Goal: Use online tool/utility

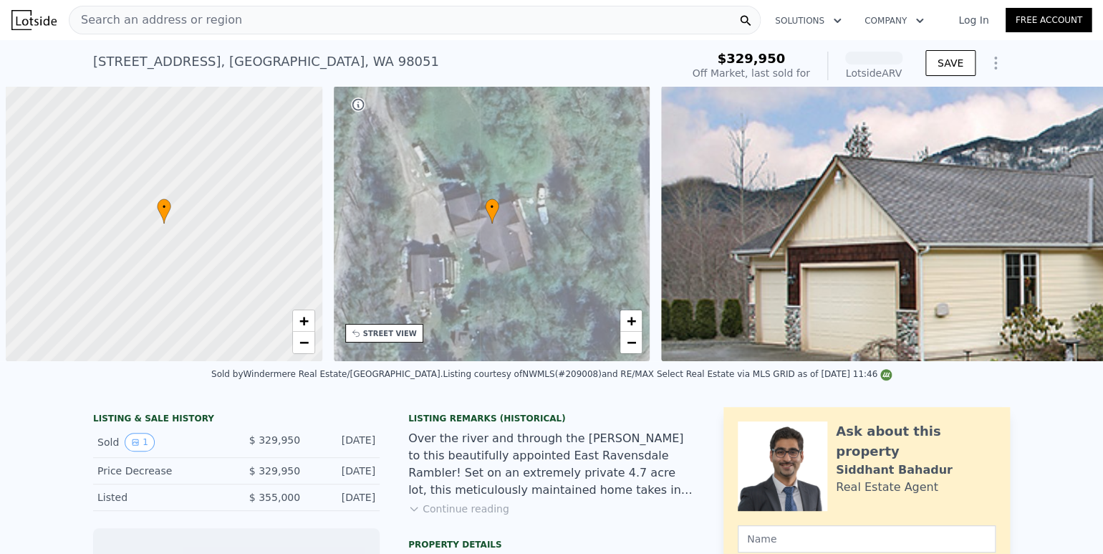
scroll to position [0, 6]
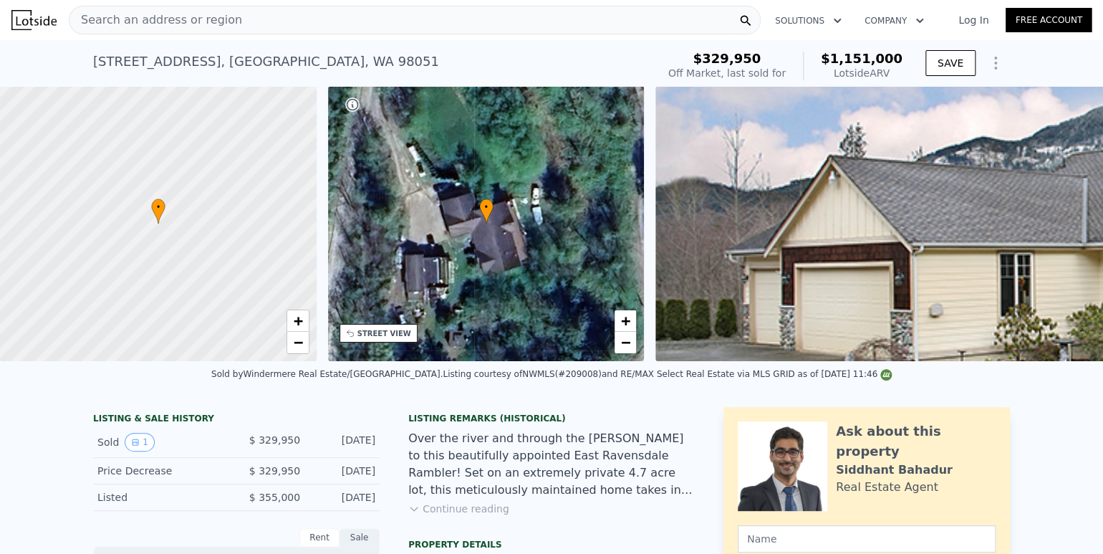
click at [471, 16] on div "Search an address or region" at bounding box center [415, 20] width 692 height 29
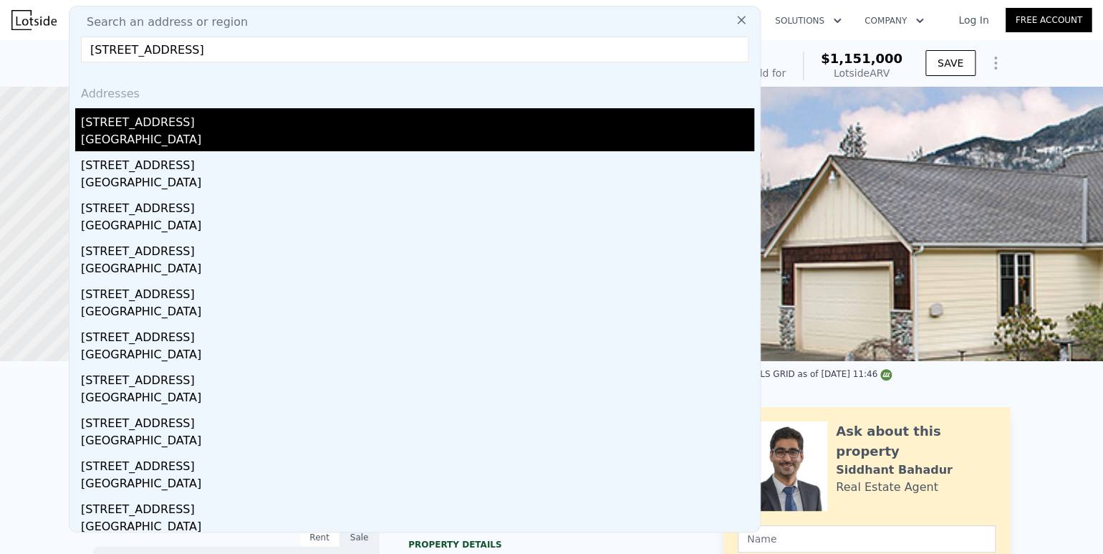
type input "[STREET_ADDRESS]"
click at [154, 143] on div "[GEOGRAPHIC_DATA]" at bounding box center [417, 141] width 673 height 20
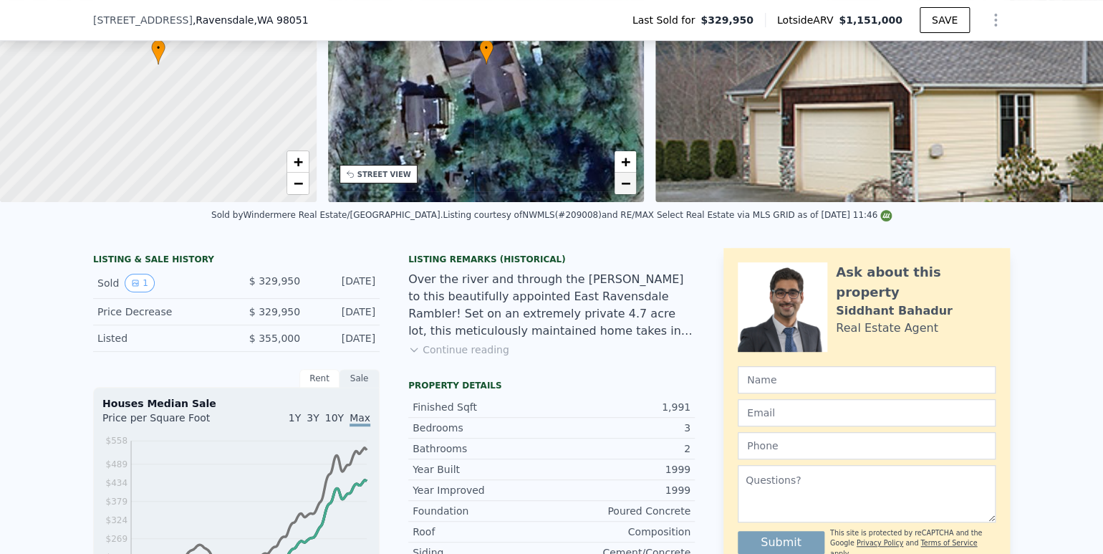
click at [630, 188] on span "−" at bounding box center [625, 183] width 9 height 18
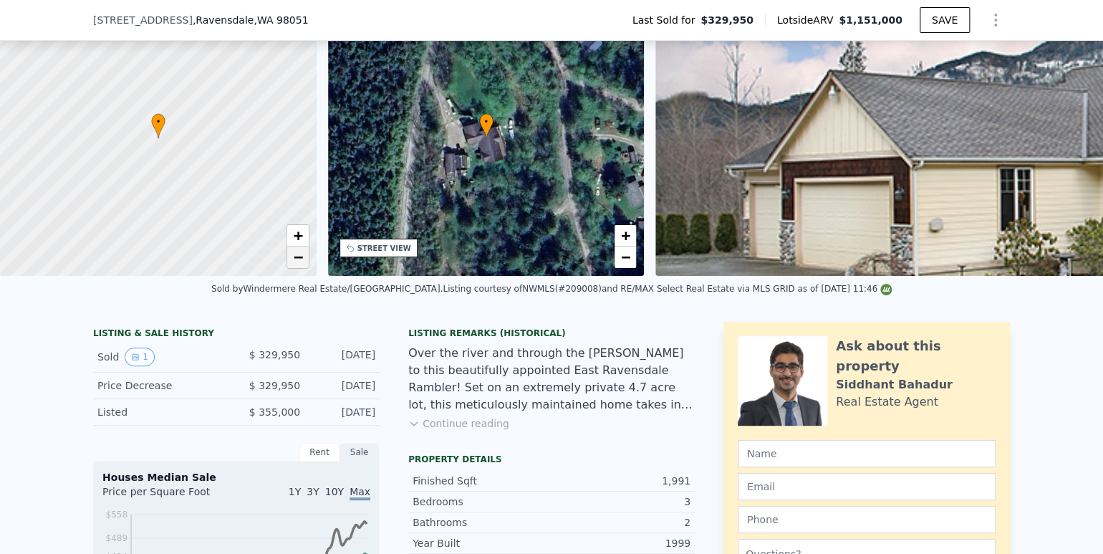
click at [296, 259] on span "−" at bounding box center [297, 257] width 9 height 18
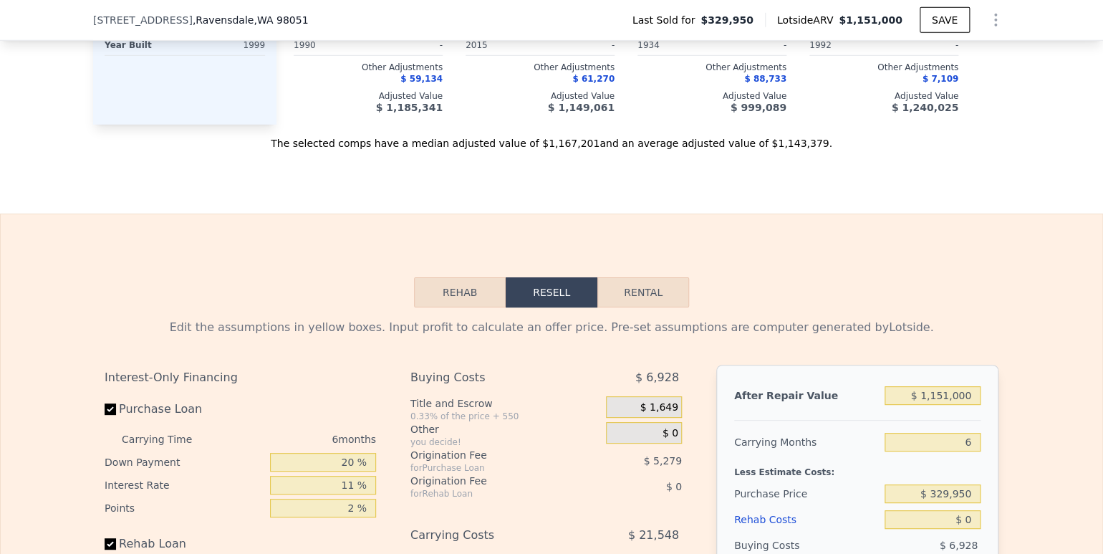
scroll to position [2063, 0]
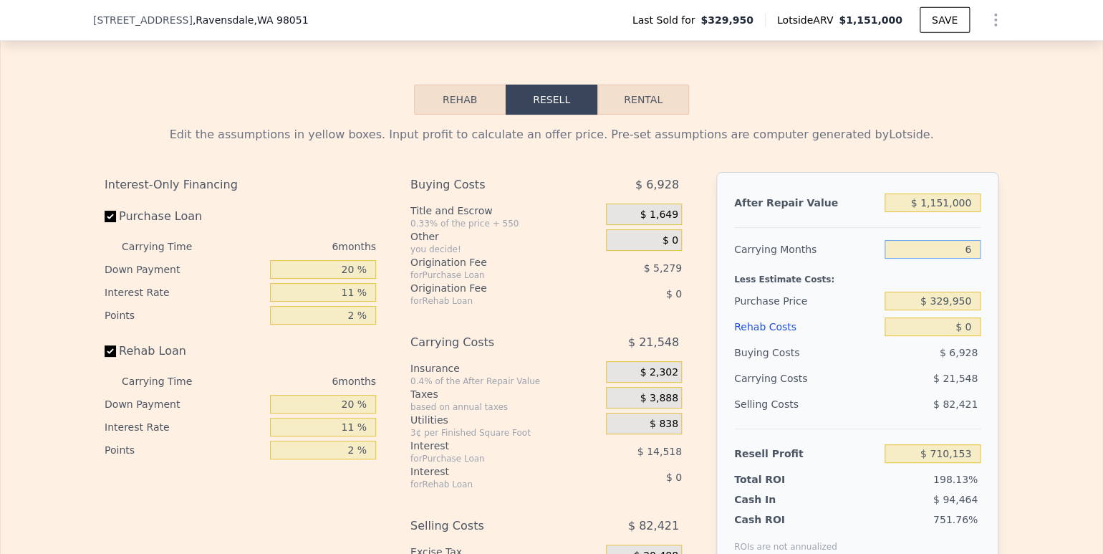
click at [940, 259] on input "6" at bounding box center [932, 249] width 96 height 19
type input "4"
type input "$ 717,335"
type input "4"
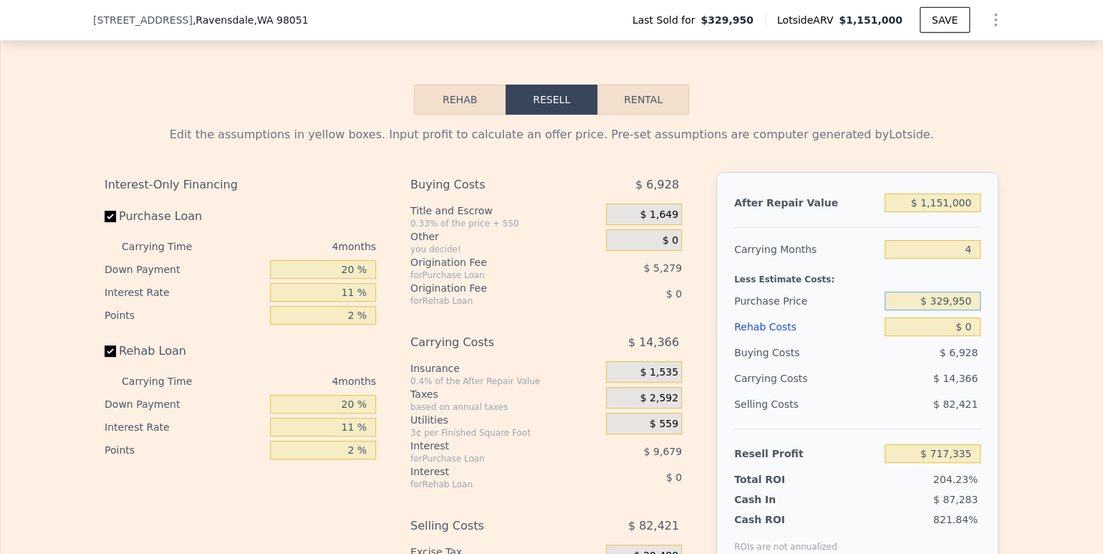
click at [953, 309] on input "$ 329,950" at bounding box center [932, 300] width 96 height 19
click at [937, 310] on input "$ 250,000" at bounding box center [932, 300] width 96 height 19
type input "$ 260,000"
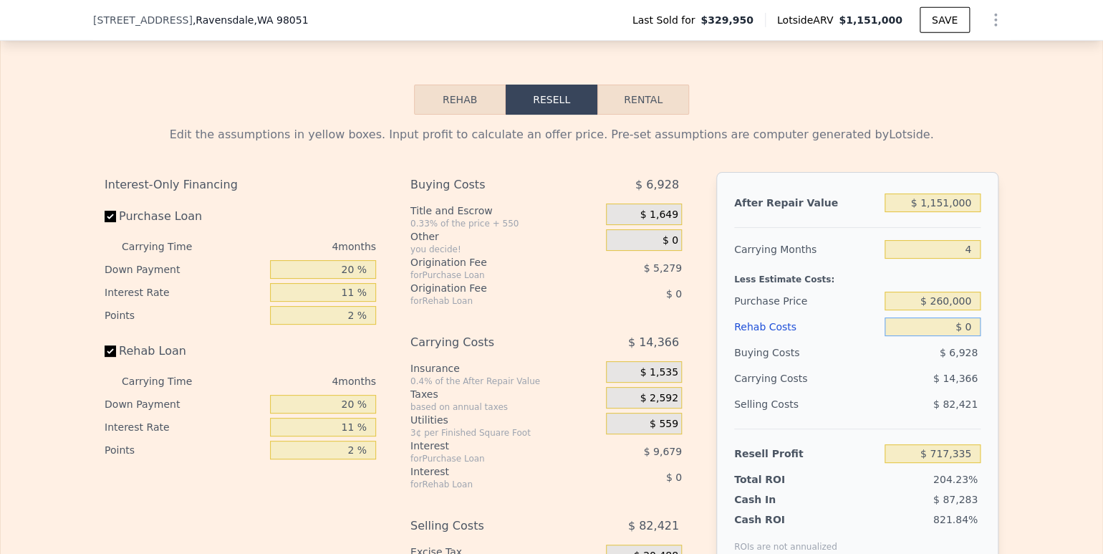
click at [943, 334] on input "$ 0" at bounding box center [932, 326] width 96 height 19
type input "$ 790,689"
click at [337, 279] on input "20 %" at bounding box center [323, 269] width 106 height 19
type input "10 %"
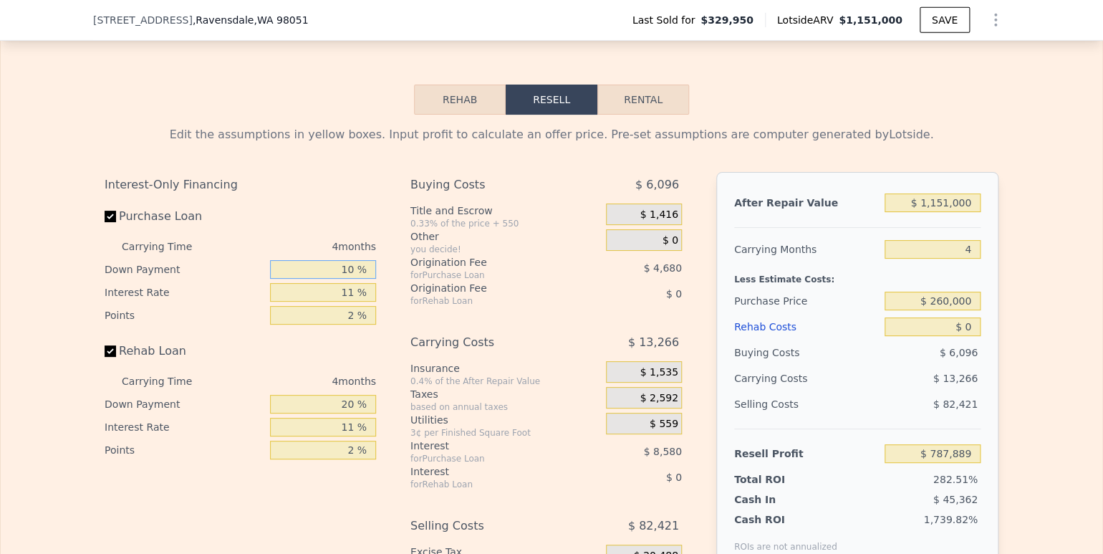
type input "$ 789,217"
type input "10 %"
click at [336, 302] on input "11 %" at bounding box center [323, 292] width 106 height 19
type input "9 %"
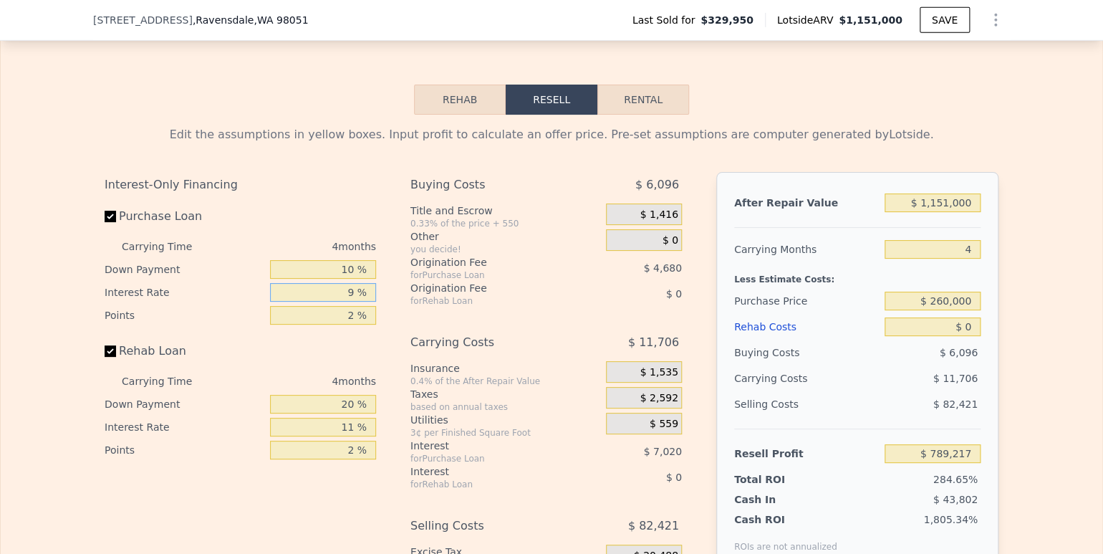
type input "$ 790,777"
type input "9 %"
click at [339, 323] on input "2 %" at bounding box center [323, 315] width 106 height 19
type input "1. %"
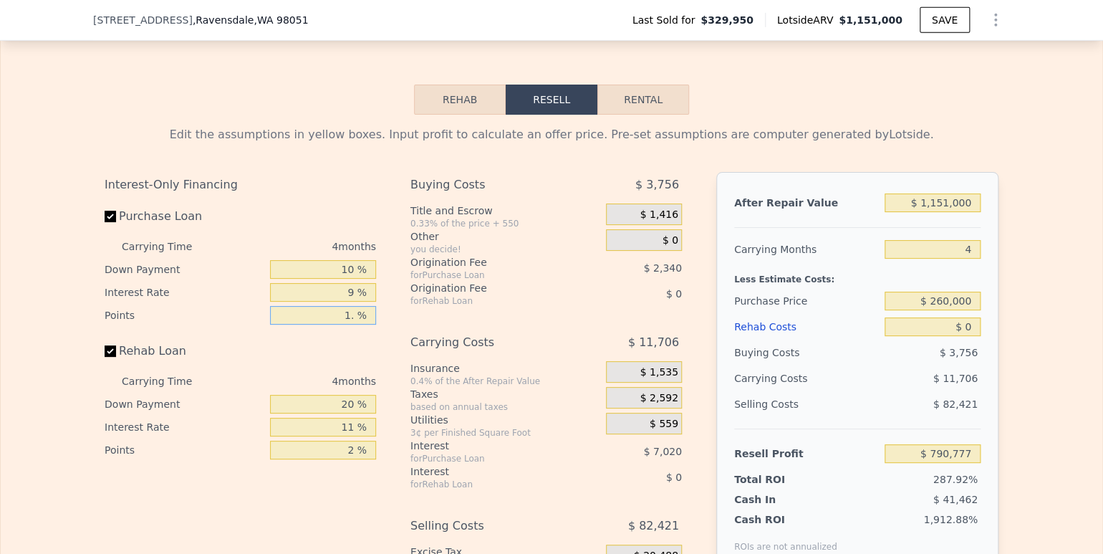
type input "$ 793,117"
type input "1.5 %"
type input "$ 791,947"
type input "1.5 %"
click at [341, 413] on input "20 %" at bounding box center [323, 404] width 106 height 19
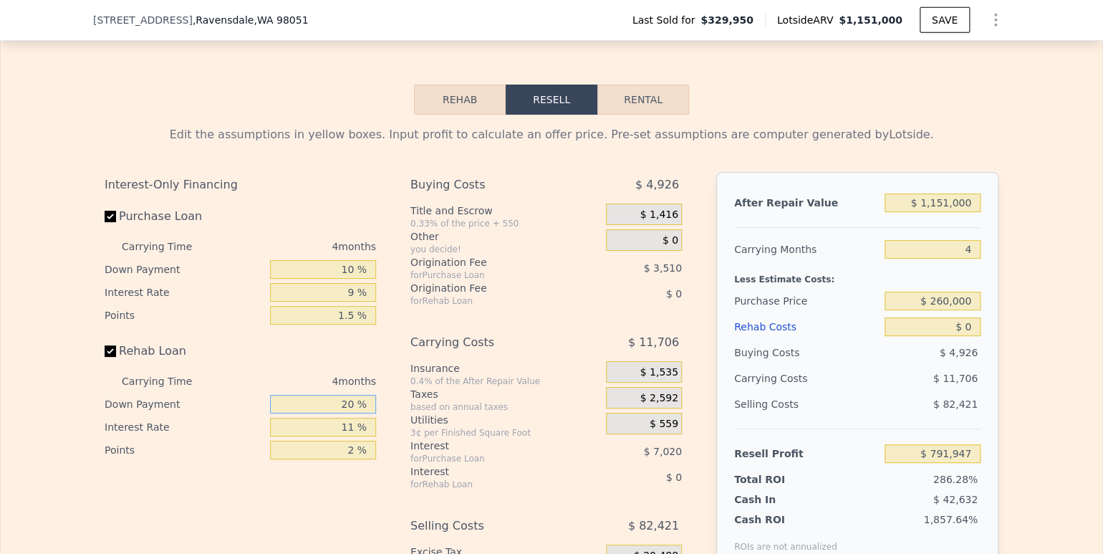
click at [341, 413] on input "20 %" at bounding box center [323, 404] width 106 height 19
type input "10 %"
click at [339, 436] on input "11 %" at bounding box center [323, 427] width 106 height 19
type input "9 %"
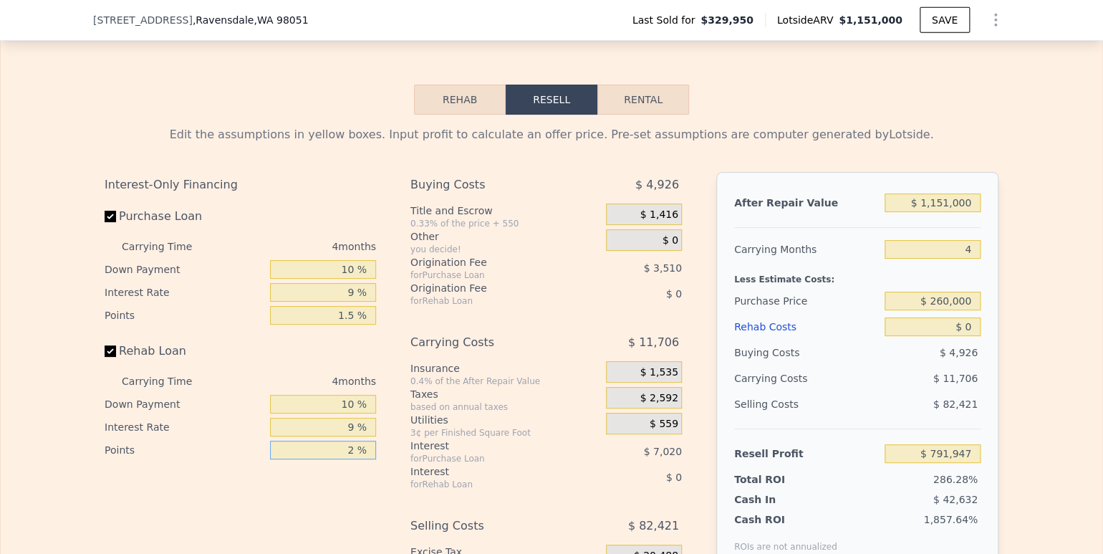
click at [346, 459] on input "2 %" at bounding box center [323, 449] width 106 height 19
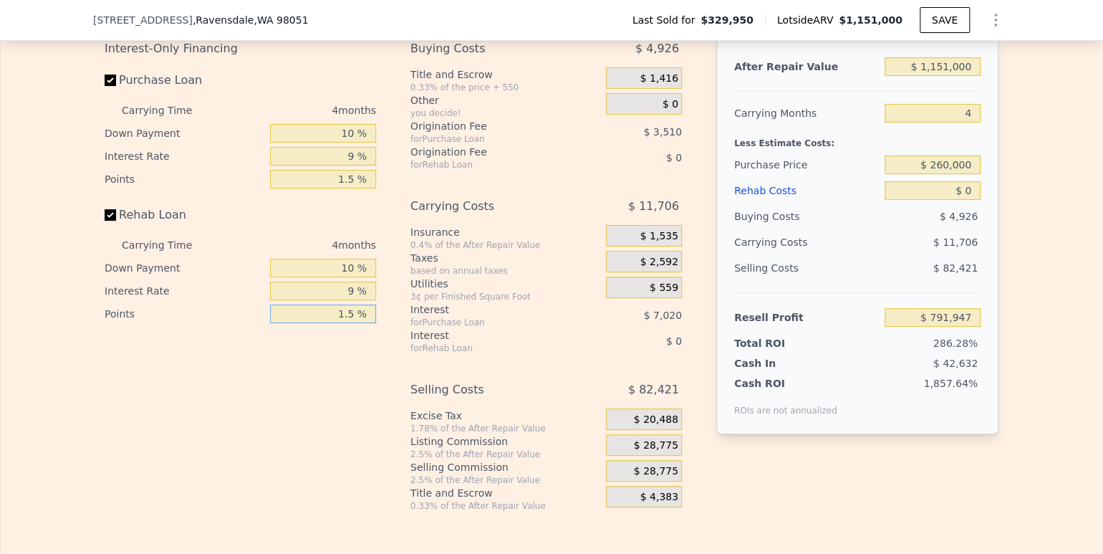
scroll to position [2382, 0]
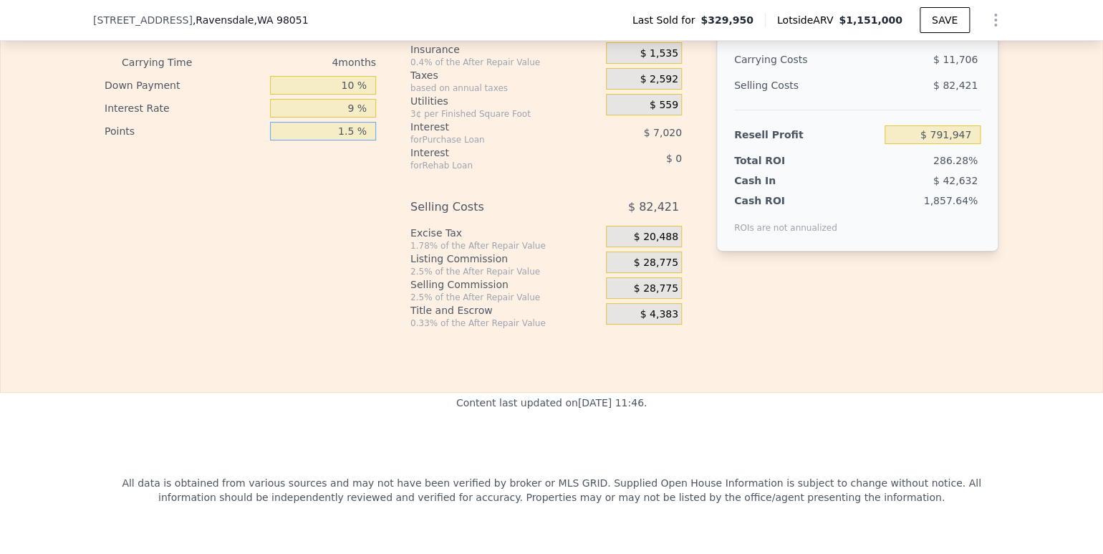
type input "1.5 %"
click at [623, 273] on div "$ 28,775" at bounding box center [644, 261] width 76 height 21
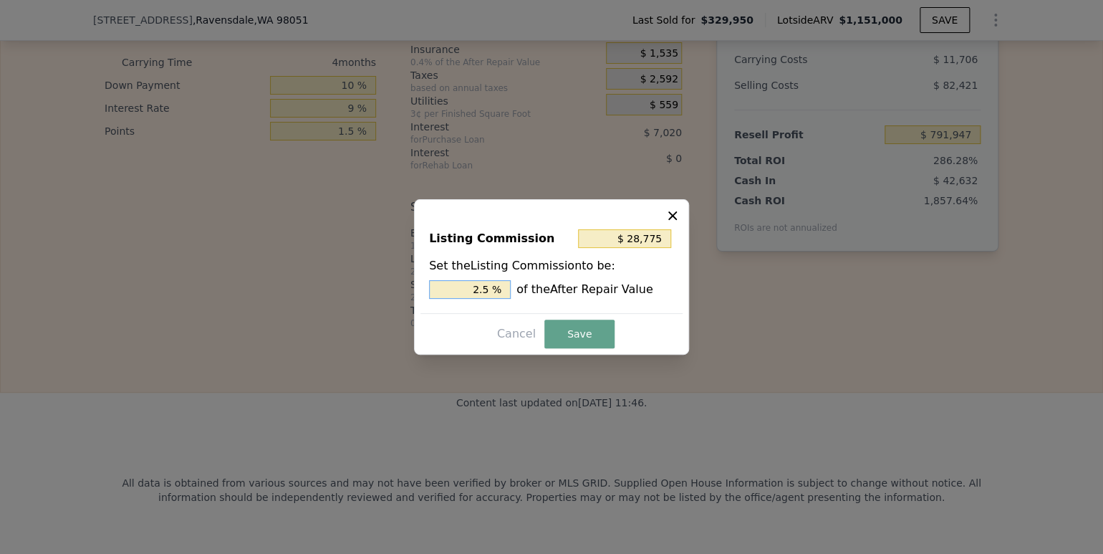
click at [478, 290] on input "2.5 %" at bounding box center [470, 289] width 82 height 19
type input "$ 17,265"
type input "1.5 %"
click at [566, 331] on button "Save" at bounding box center [579, 333] width 70 height 29
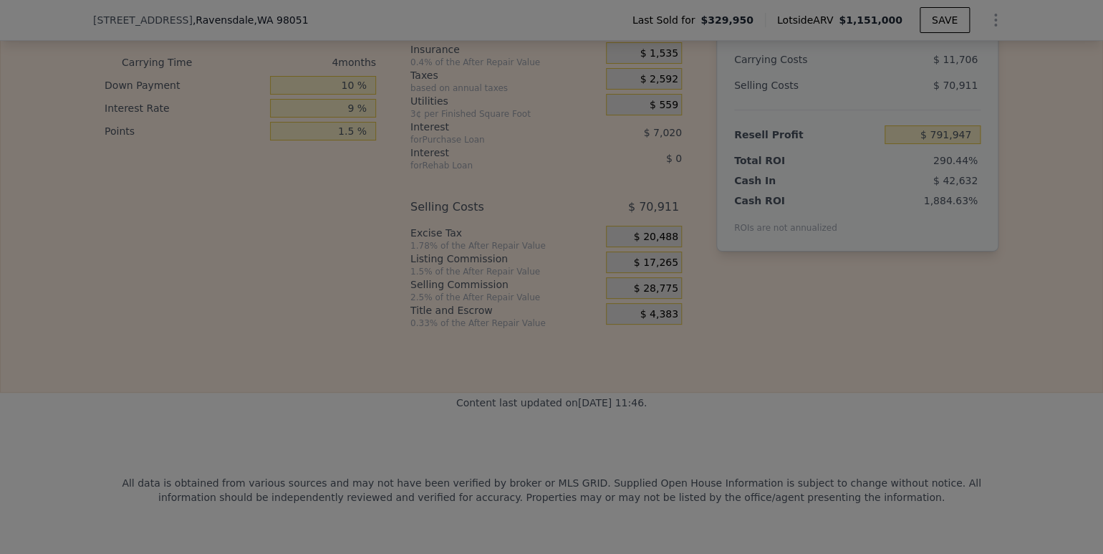
type input "$ 803,457"
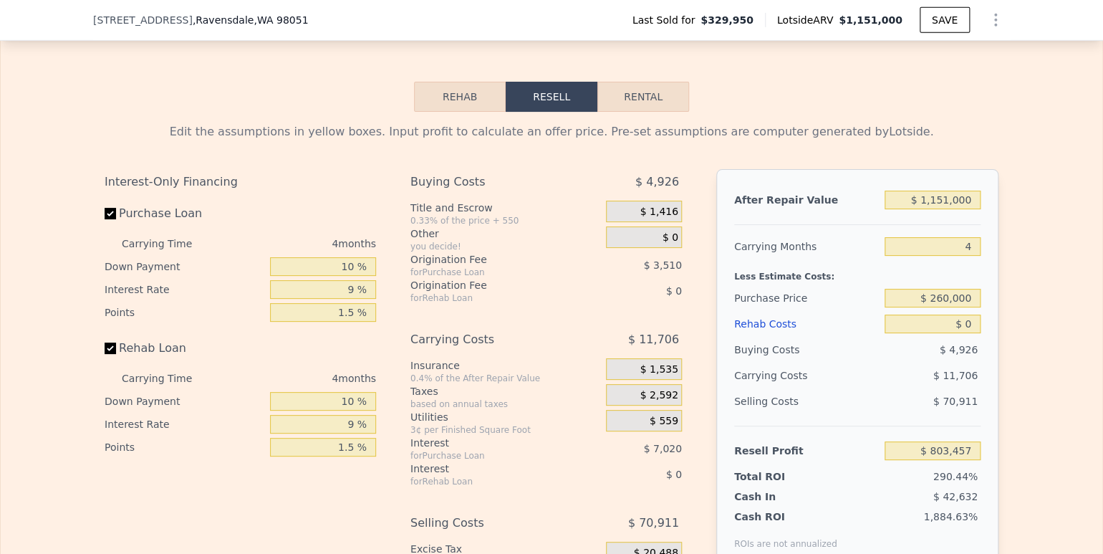
scroll to position [2063, 0]
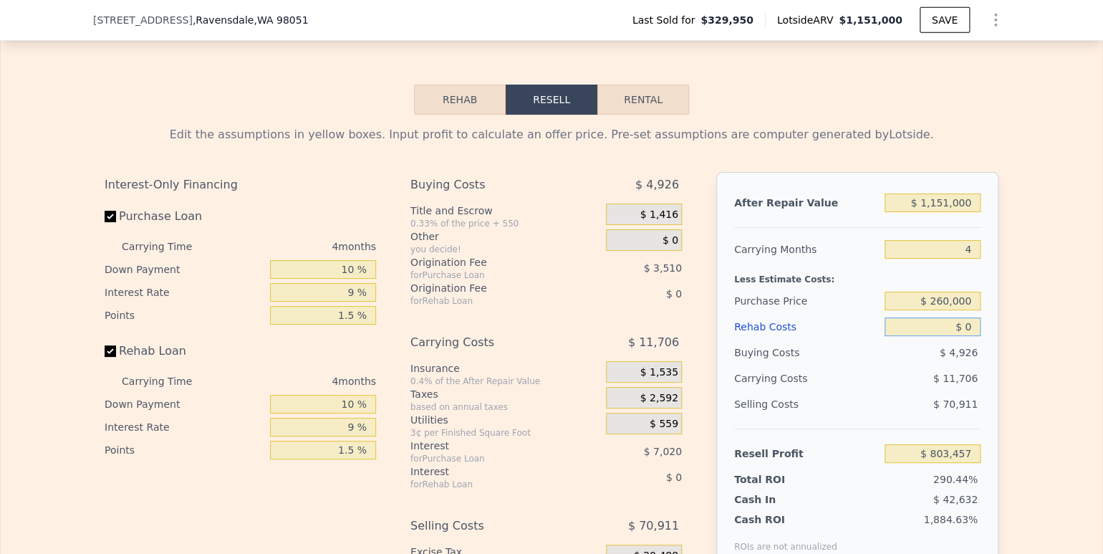
drag, startPoint x: 965, startPoint y: 340, endPoint x: 940, endPoint y: 339, distance: 24.4
click at [940, 336] on input "$ 0" at bounding box center [932, 326] width 96 height 19
type input "$ 1"
type input "$ 803,456"
type input "$ 10,000"
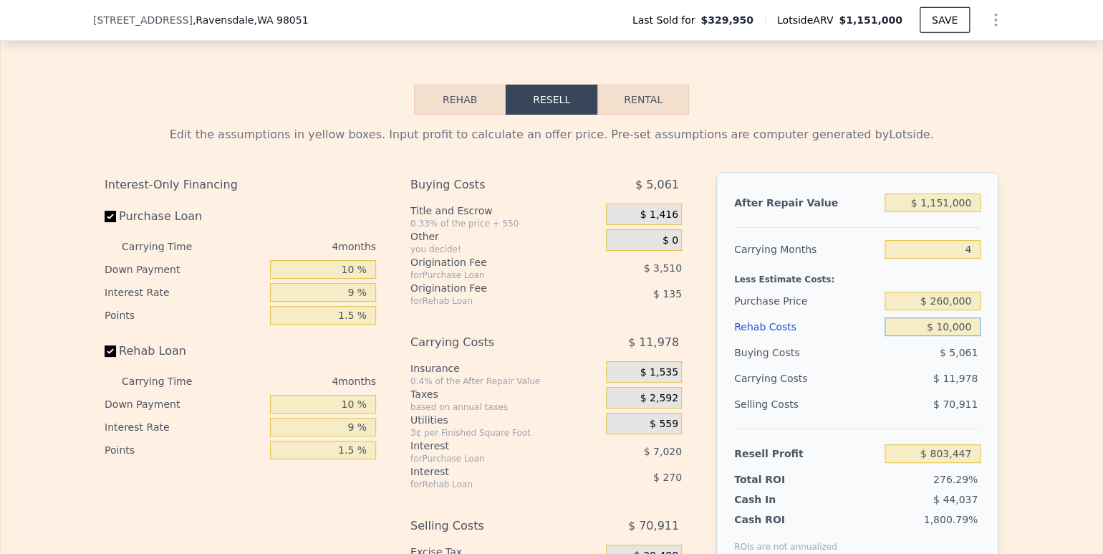
type input "$ 793,050"
type input "$ 100,000"
type input "$ 699,407"
type input "$ 100,000"
click at [850, 391] on div "$ 14,406" at bounding box center [904, 378] width 151 height 26
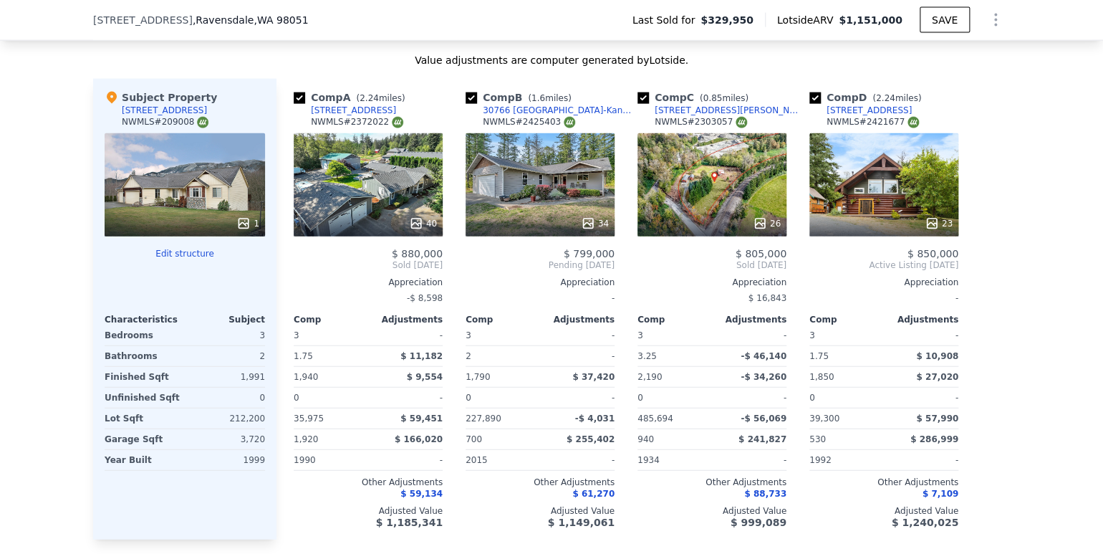
scroll to position [1427, 0]
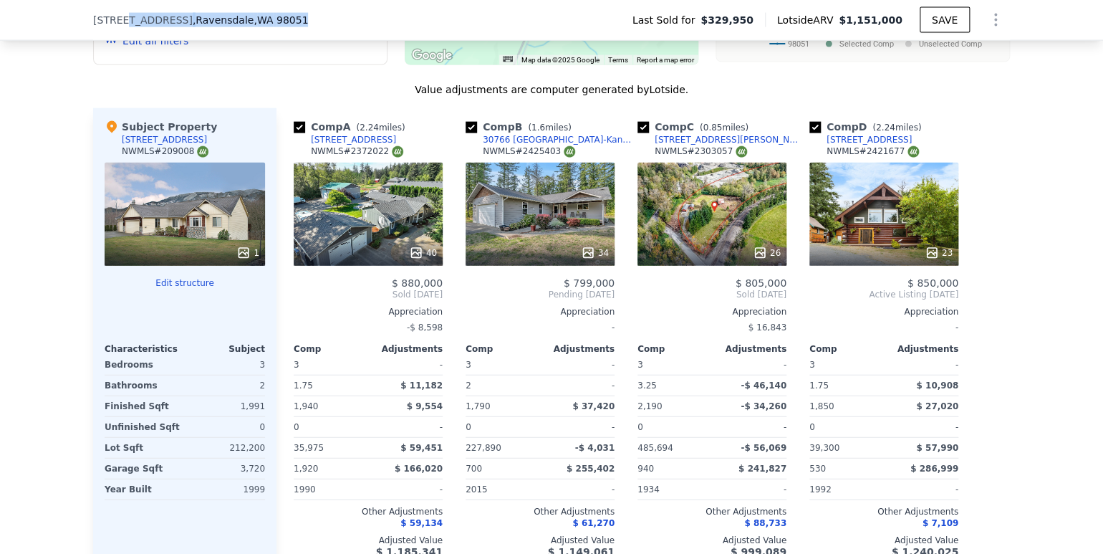
drag, startPoint x: 117, startPoint y: 19, endPoint x: 289, endPoint y: 22, distance: 171.9
click at [289, 22] on div "[STREET_ADDRESS]" at bounding box center [206, 20] width 226 height 14
copy div "[STREET_ADDRESS]"
